Goal: Use online tool/utility

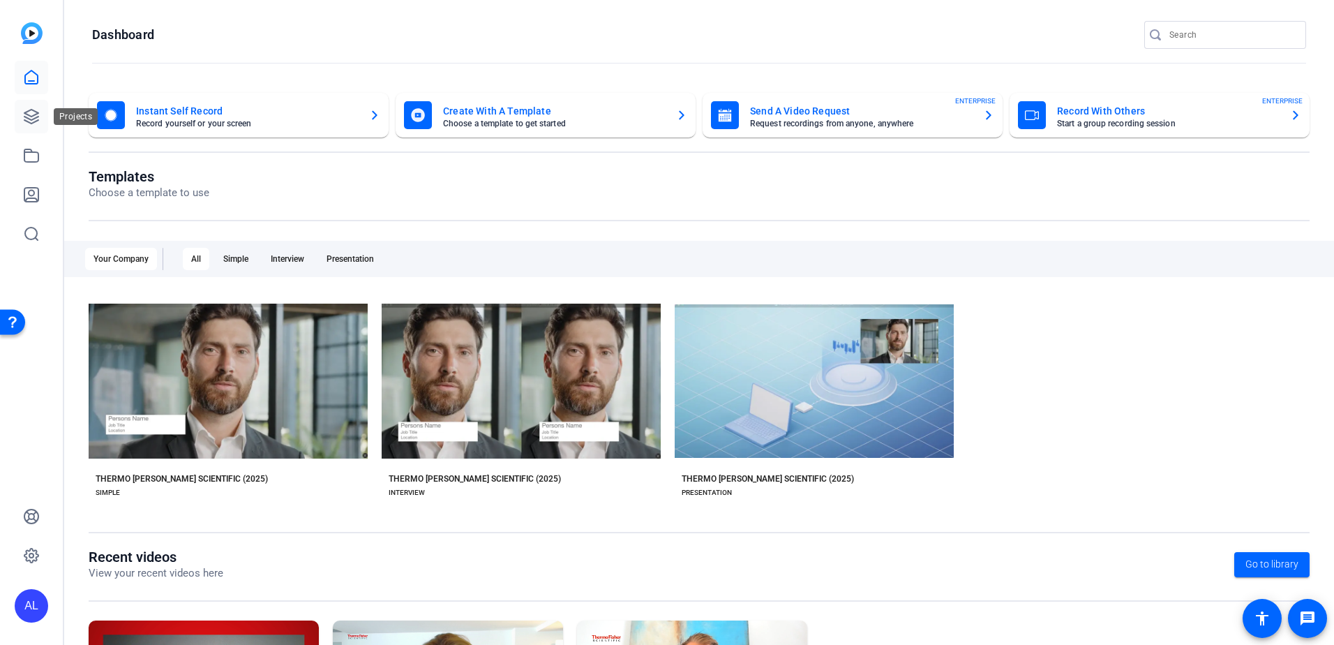
click at [37, 123] on icon at bounding box center [31, 116] width 17 height 17
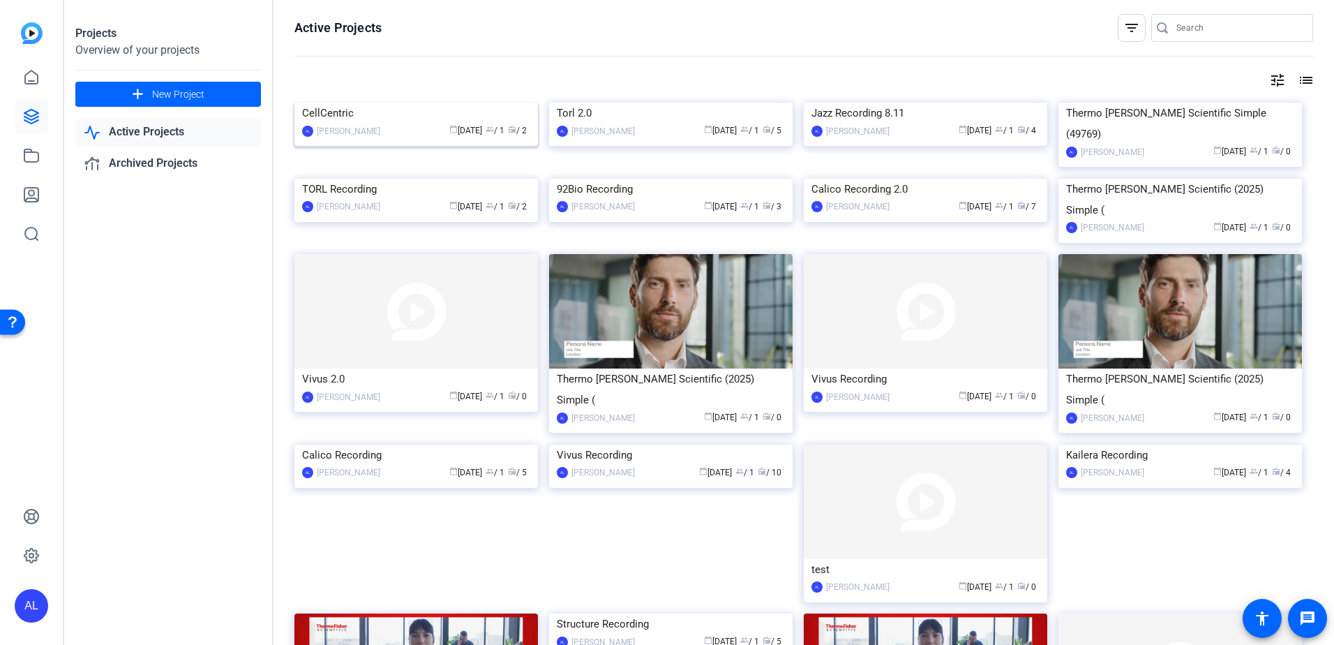
click at [373, 103] on img at bounding box center [415, 103] width 243 height 0
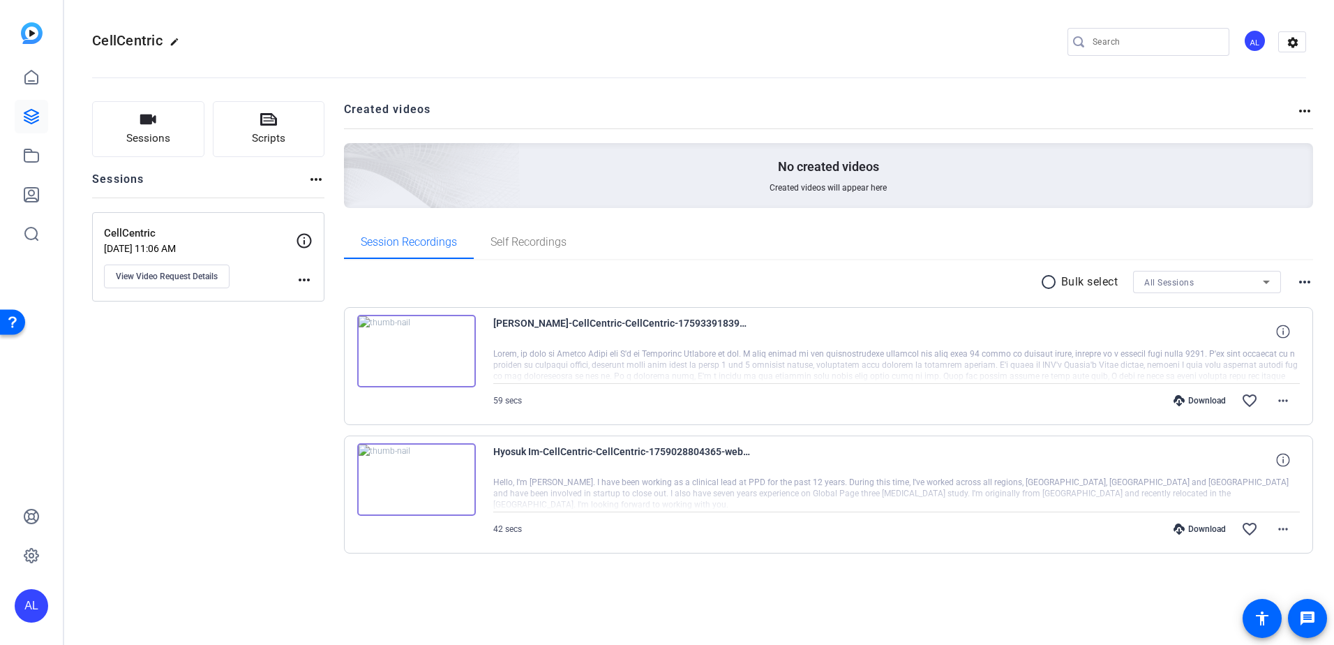
click at [1186, 404] on div "Download" at bounding box center [1199, 400] width 66 height 11
click at [927, 597] on div "radio_button_unchecked Bulk select All Sessions more_horiz [PERSON_NAME]-CellCe…" at bounding box center [829, 429] width 970 height 338
click at [1284, 397] on mat-icon "more_horiz" at bounding box center [1282, 400] width 17 height 17
click at [996, 566] on div at bounding box center [667, 322] width 1334 height 645
click at [35, 159] on icon at bounding box center [31, 155] width 17 height 17
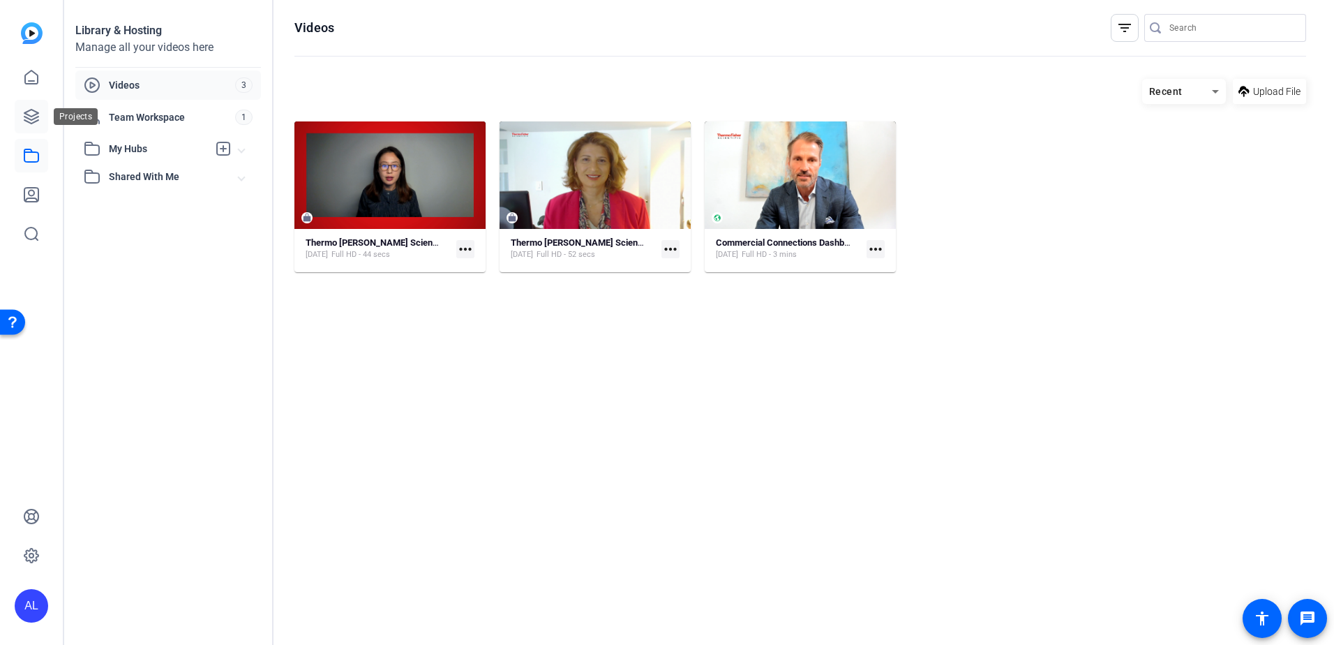
click at [32, 111] on icon at bounding box center [31, 116] width 17 height 17
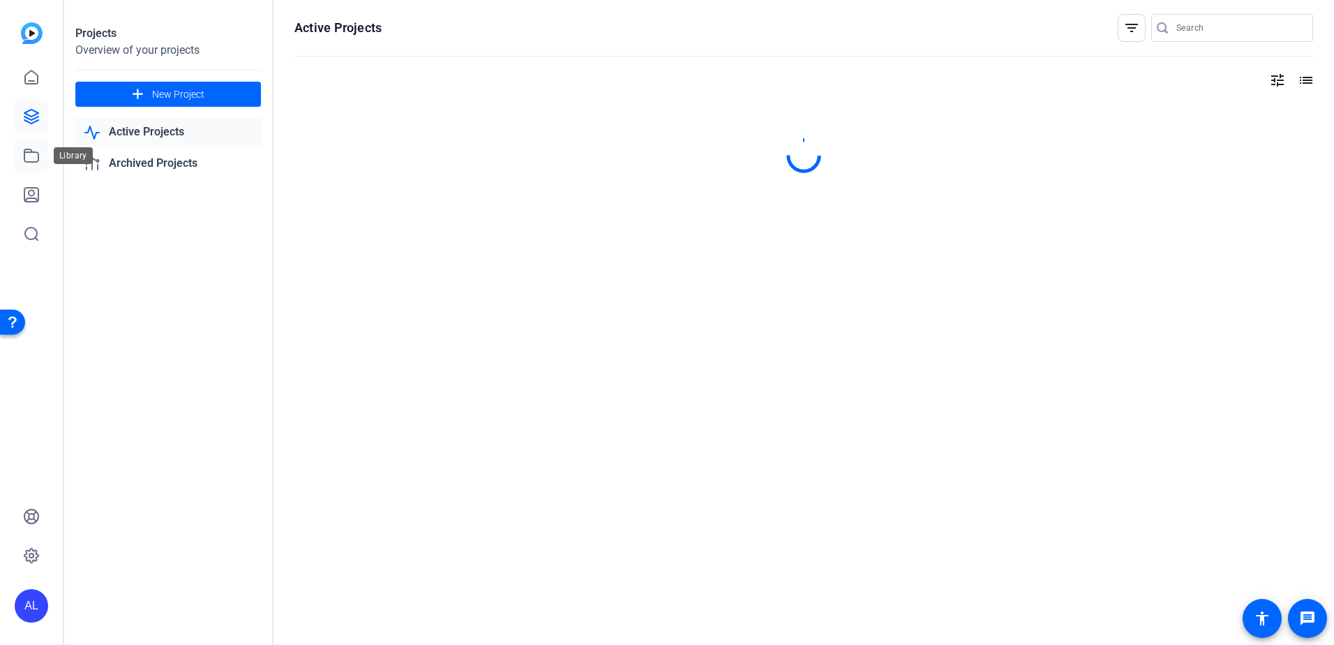
click at [33, 149] on icon at bounding box center [31, 155] width 17 height 17
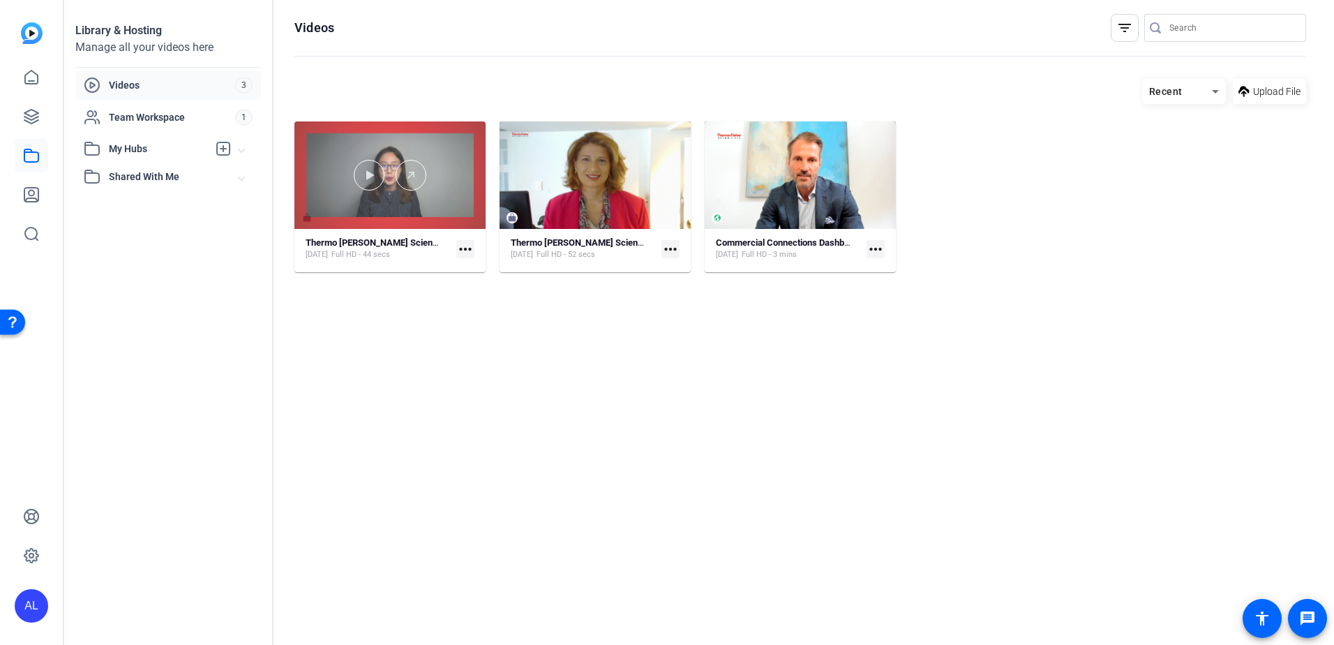
click at [427, 181] on div at bounding box center [389, 175] width 191 height 31
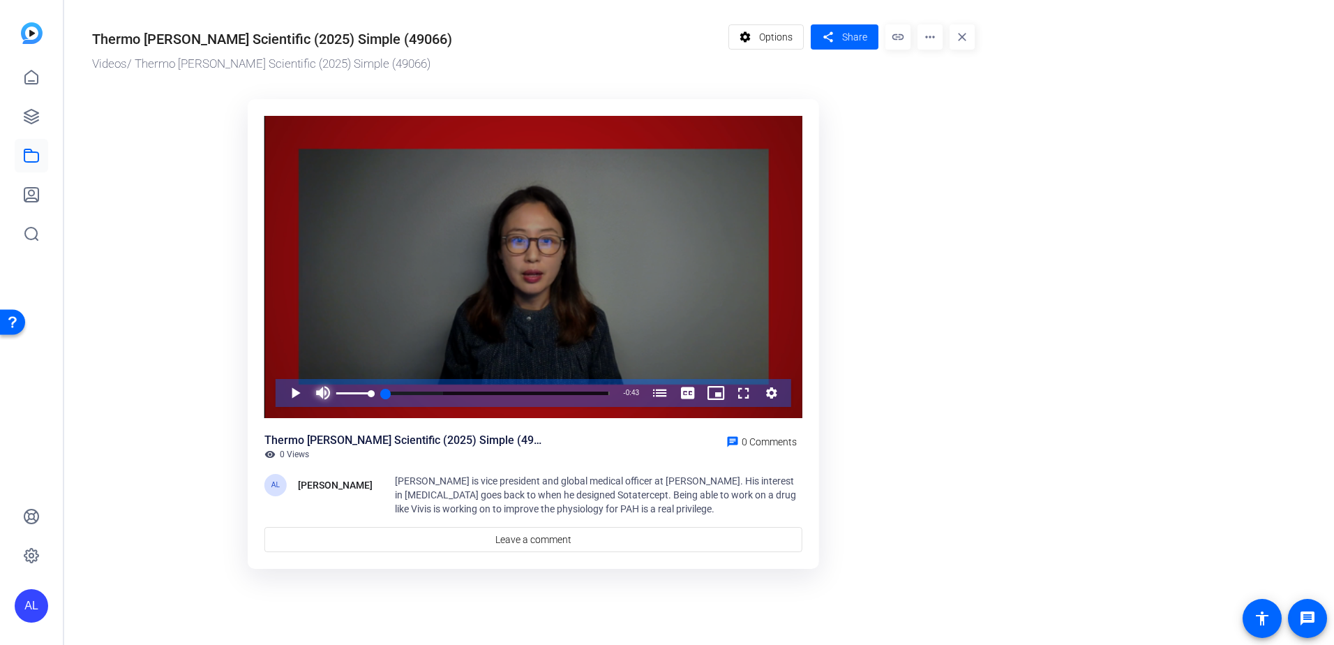
click at [320, 391] on span "Video Player" at bounding box center [323, 393] width 28 height 28
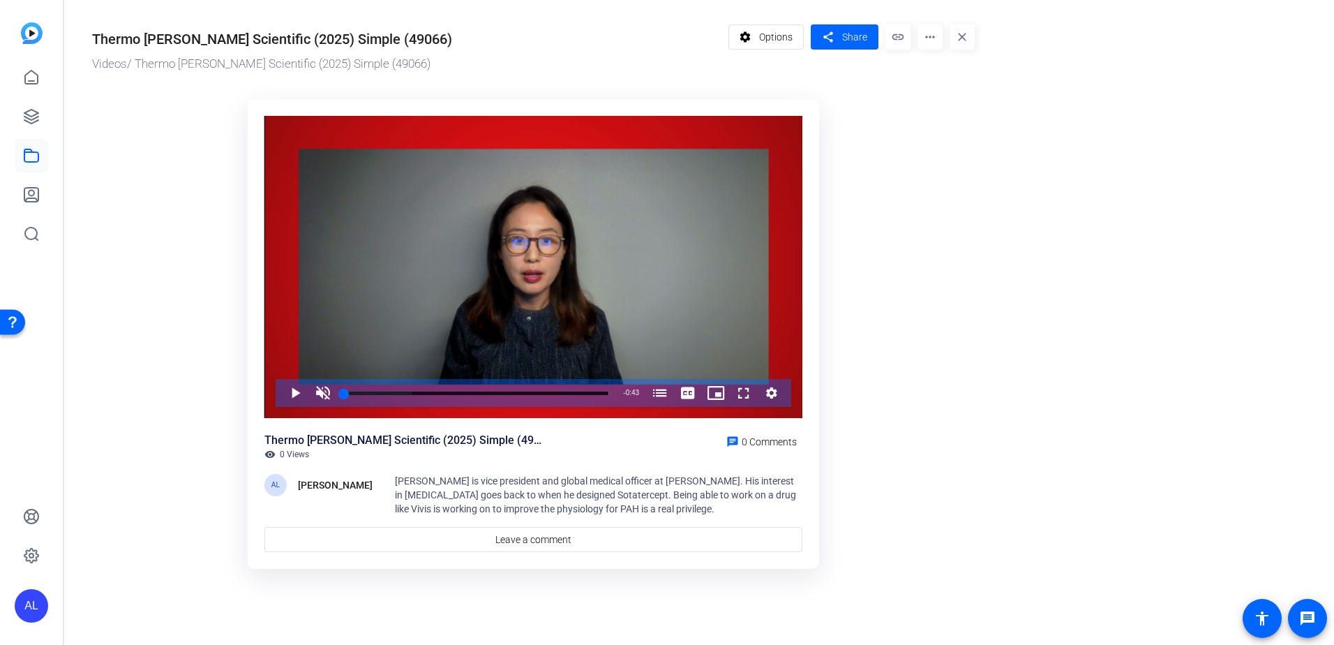
click at [946, 42] on div "settings Options share Share link more_horiz close" at bounding box center [851, 48] width 247 height 49
click at [926, 40] on mat-icon "more_horiz" at bounding box center [929, 36] width 25 height 25
click at [947, 84] on span "Edit in Creator" at bounding box center [957, 79] width 58 height 17
